Goal: Information Seeking & Learning: Learn about a topic

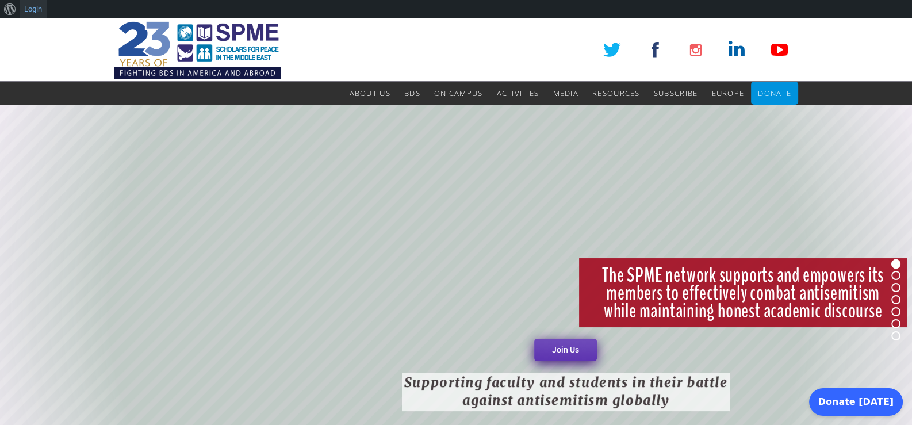
click at [35, 10] on link "Login" at bounding box center [33, 9] width 26 height 18
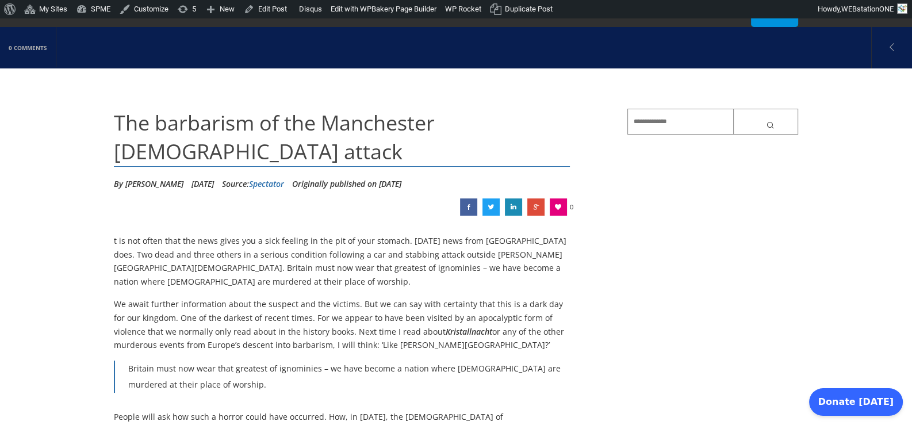
scroll to position [95, 0]
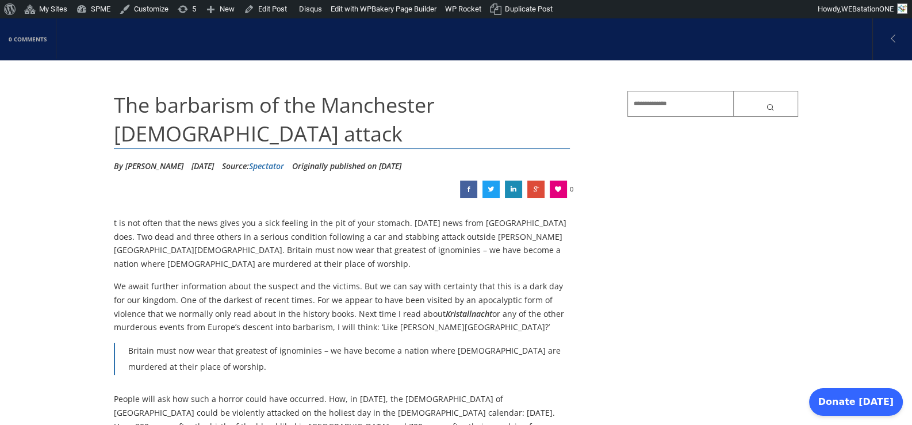
drag, startPoint x: 124, startPoint y: 165, endPoint x: 181, endPoint y: 166, distance: 57.5
click at [181, 166] on li "By Brendan O’Neill" at bounding box center [149, 166] width 70 height 17
copy li "Brendan O’Neill"
click at [284, 166] on link "Spectator" at bounding box center [266, 165] width 35 height 11
